Goal: Information Seeking & Learning: Learn about a topic

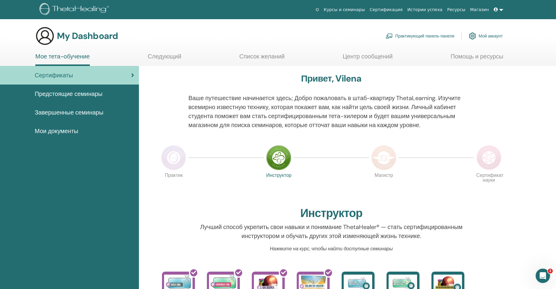
click at [87, 79] on div "Сертификаты" at bounding box center [69, 75] width 129 height 9
click at [171, 156] on img at bounding box center [173, 157] width 25 height 25
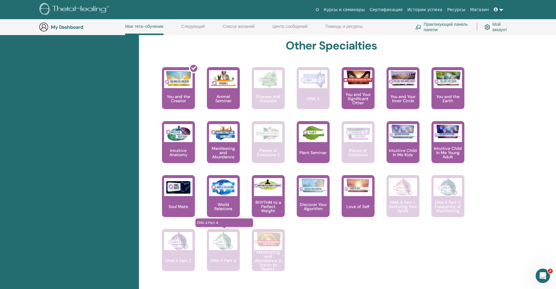
scroll to position [295, 0]
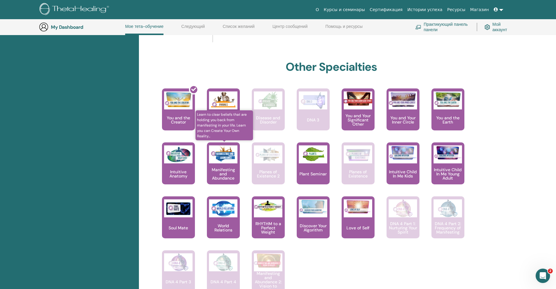
click at [217, 157] on img at bounding box center [223, 154] width 28 height 18
